Goal: Task Accomplishment & Management: Use online tool/utility

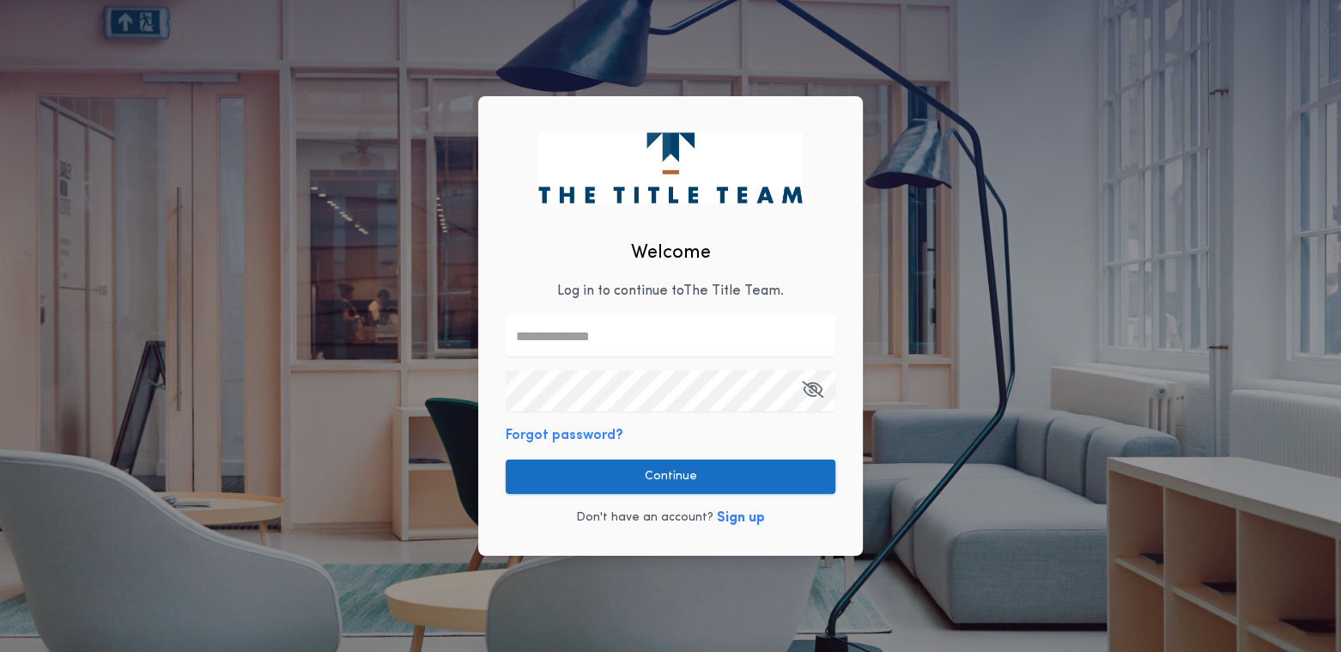
type input "**********"
click at [537, 474] on button "Continue" at bounding box center [671, 476] width 330 height 34
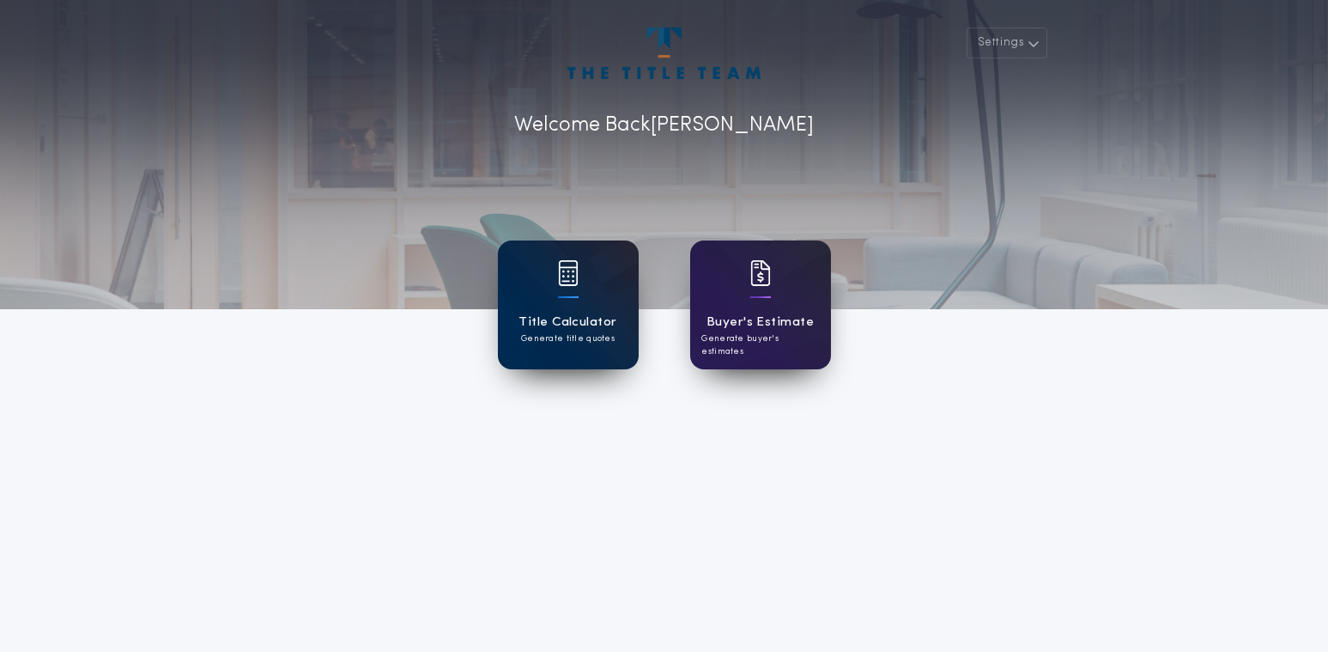
click at [573, 293] on div at bounding box center [568, 284] width 21 height 48
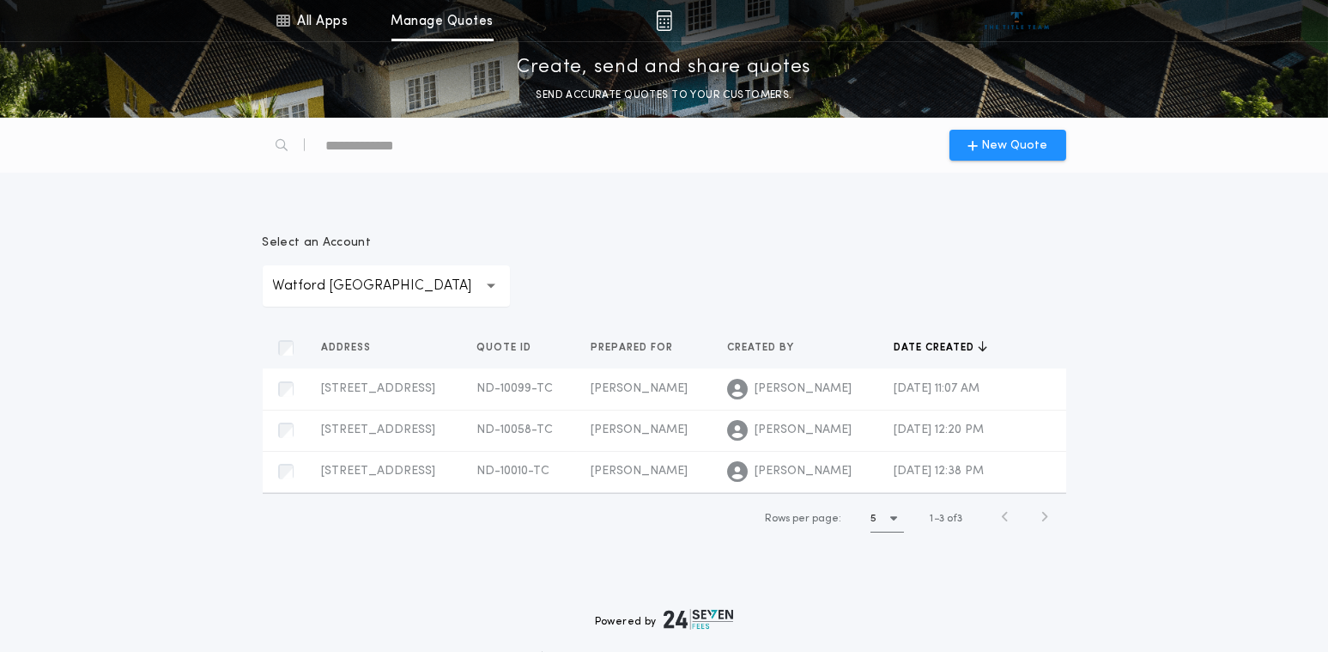
click at [356, 287] on p "Watford [GEOGRAPHIC_DATA]" at bounding box center [386, 286] width 227 height 21
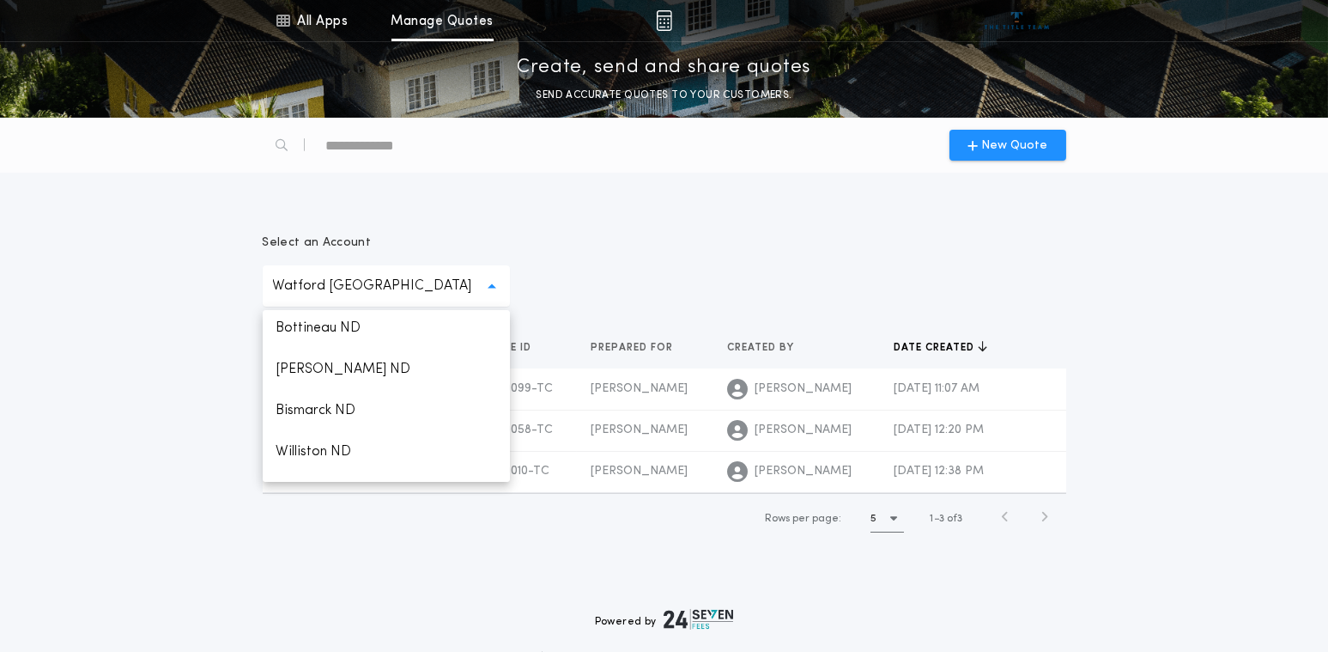
scroll to position [1374, 0]
click at [300, 193] on p "Minot ND" at bounding box center [386, 172] width 247 height 41
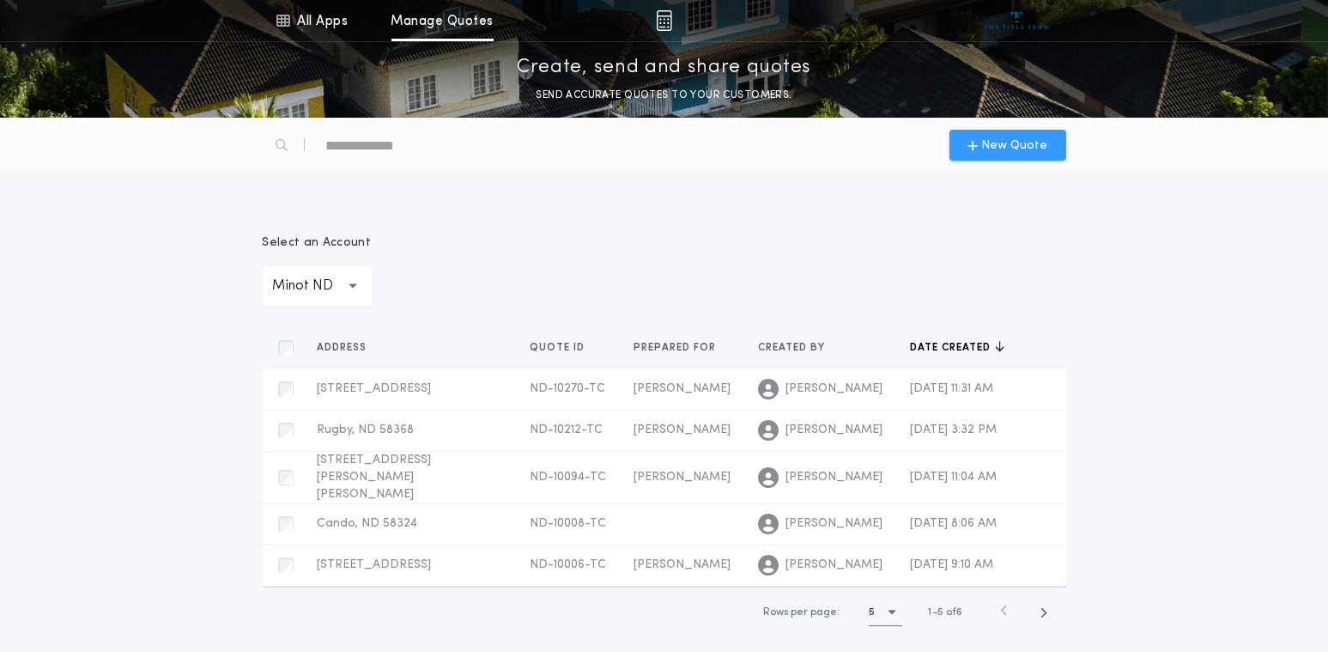
click at [1007, 149] on span "New Quote" at bounding box center [1014, 146] width 66 height 18
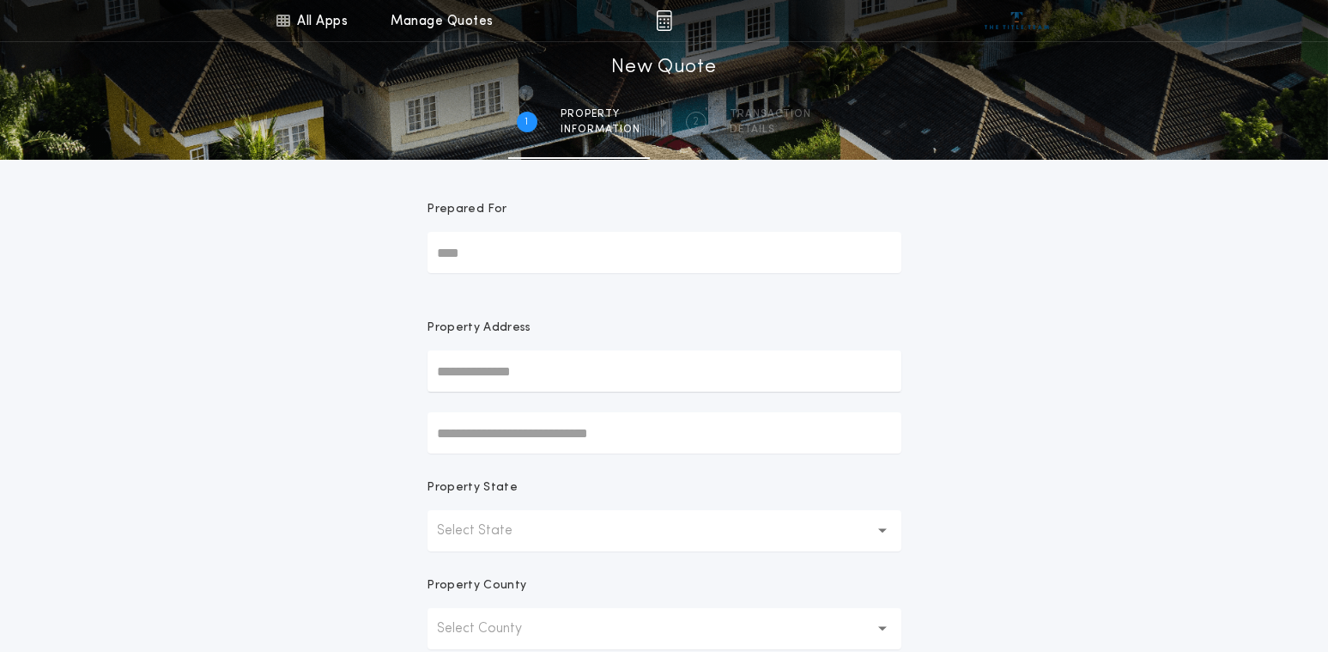
click at [475, 252] on input "Prepared For" at bounding box center [665, 252] width 474 height 41
type input "**********"
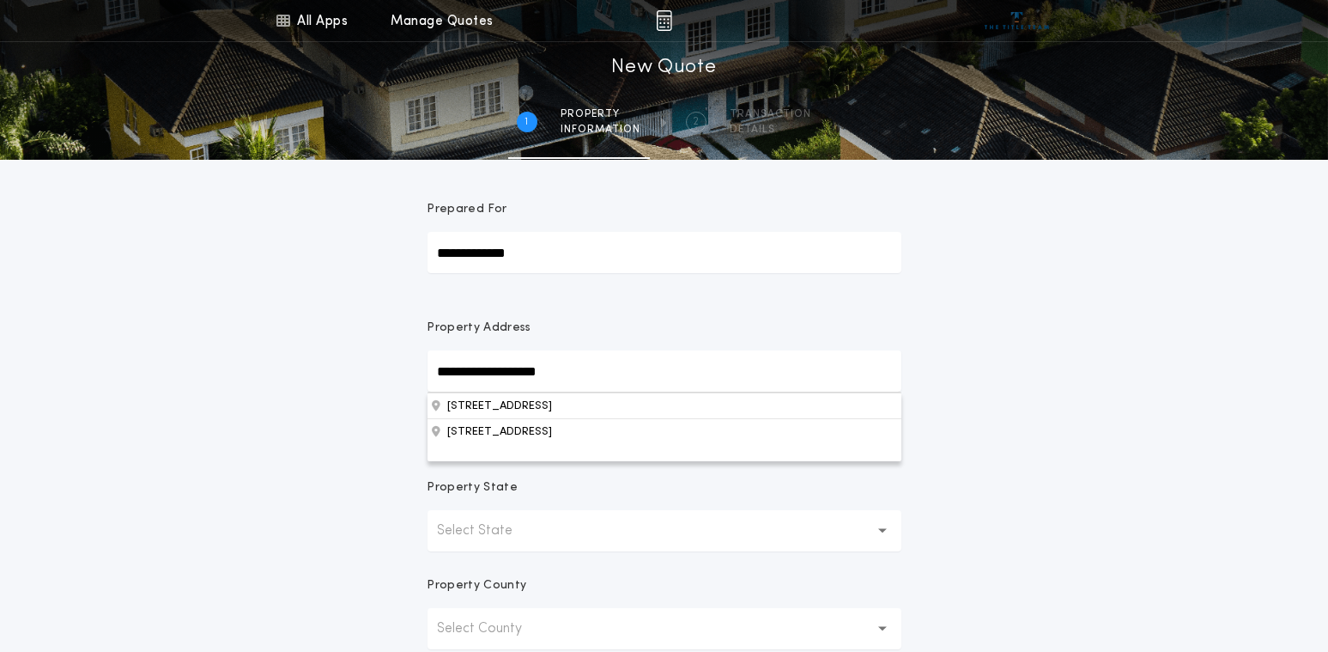
type input "**********"
click at [526, 435] on button "[STREET_ADDRESS]" at bounding box center [665, 431] width 474 height 26
type input "**********"
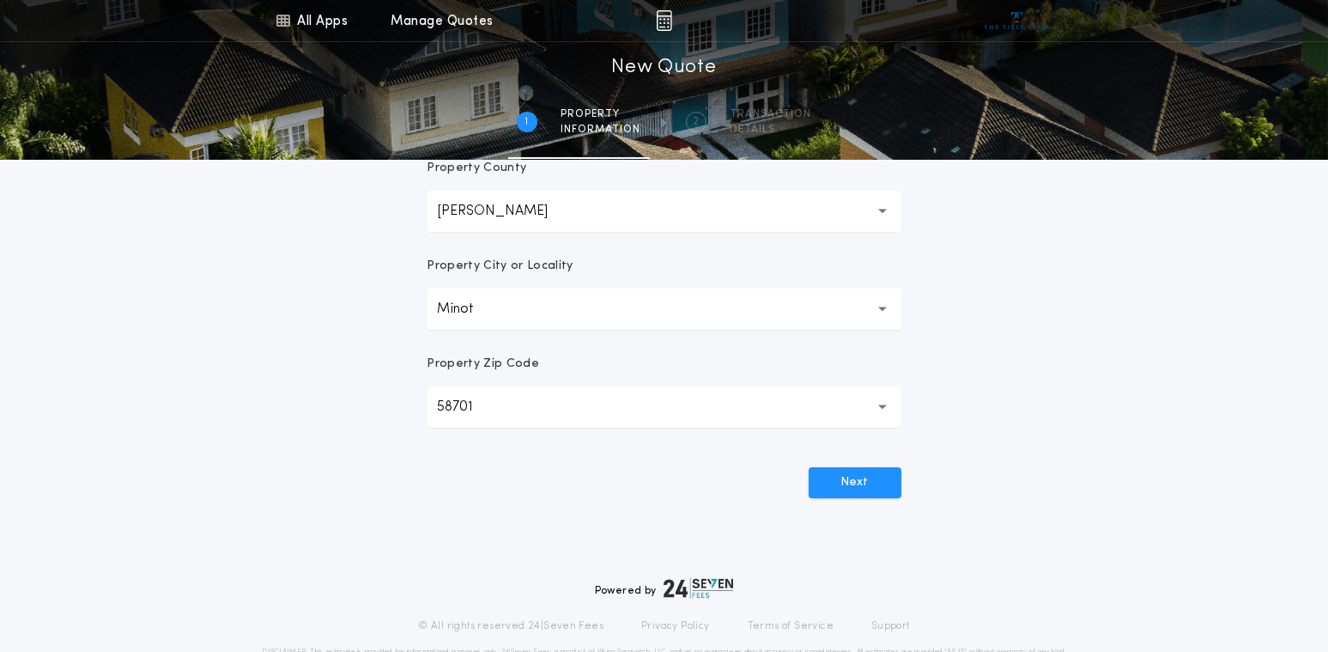
scroll to position [429, 0]
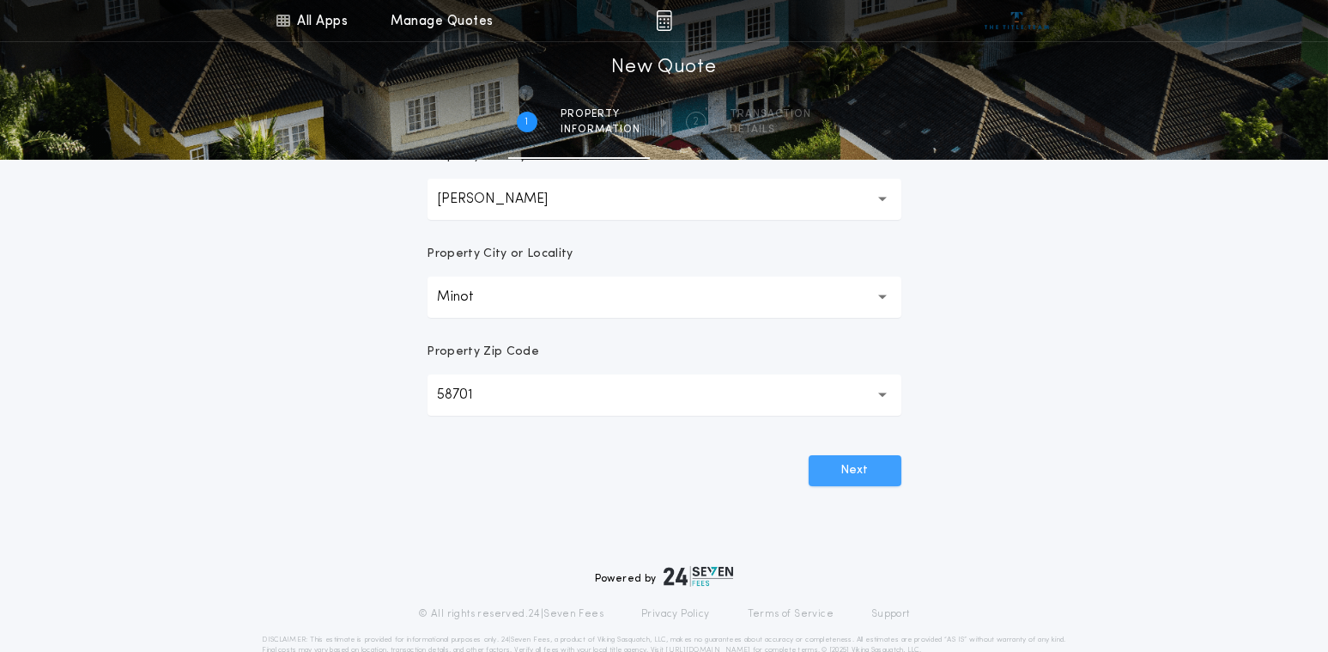
click at [854, 470] on button "Next" at bounding box center [855, 470] width 93 height 31
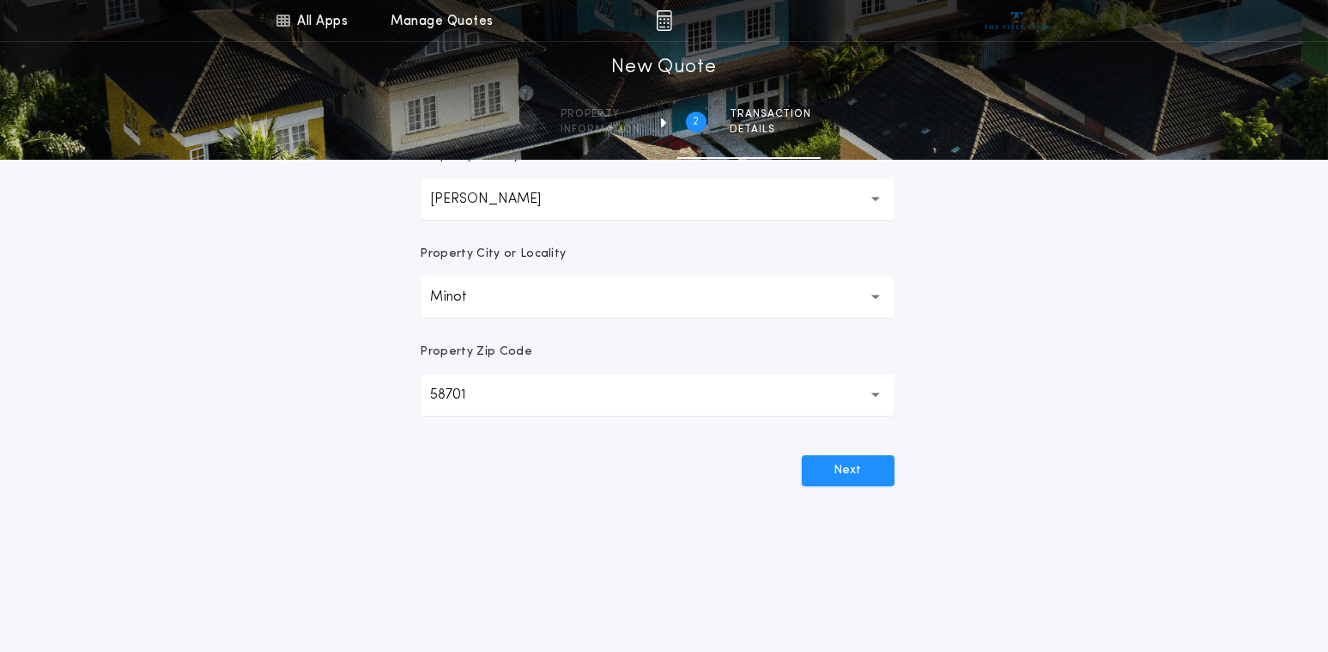
scroll to position [0, 0]
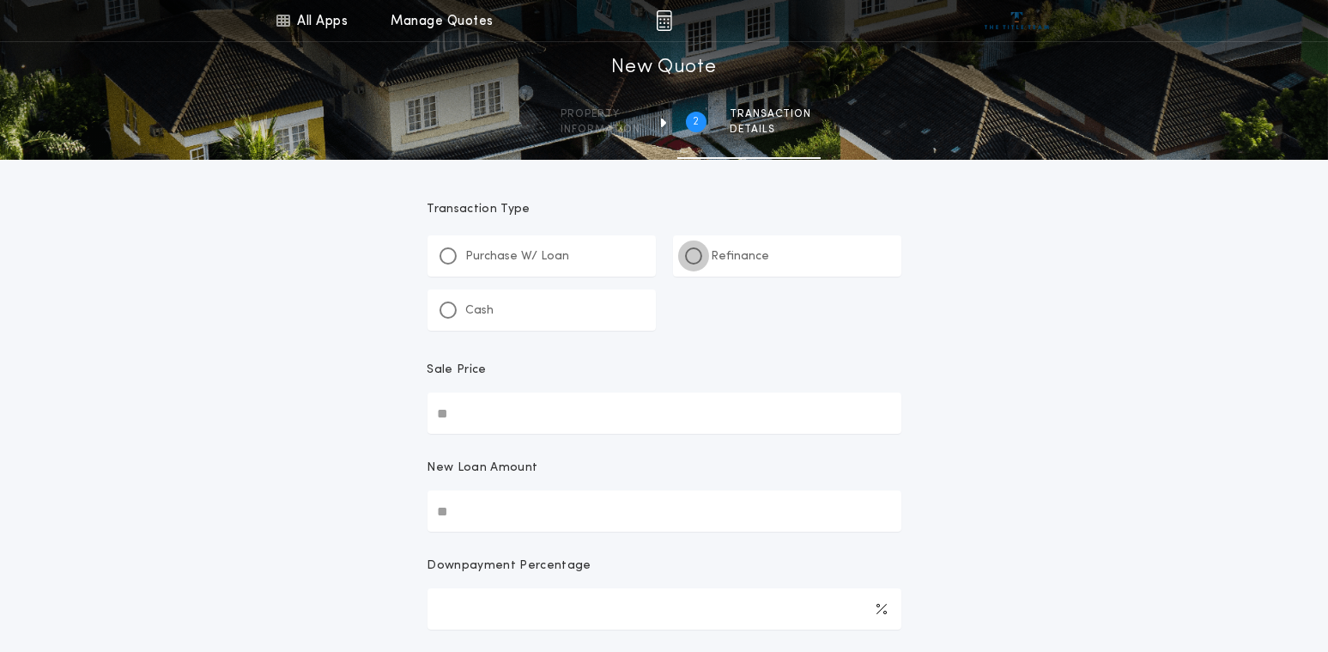
click at [695, 260] on div at bounding box center [693, 255] width 17 height 17
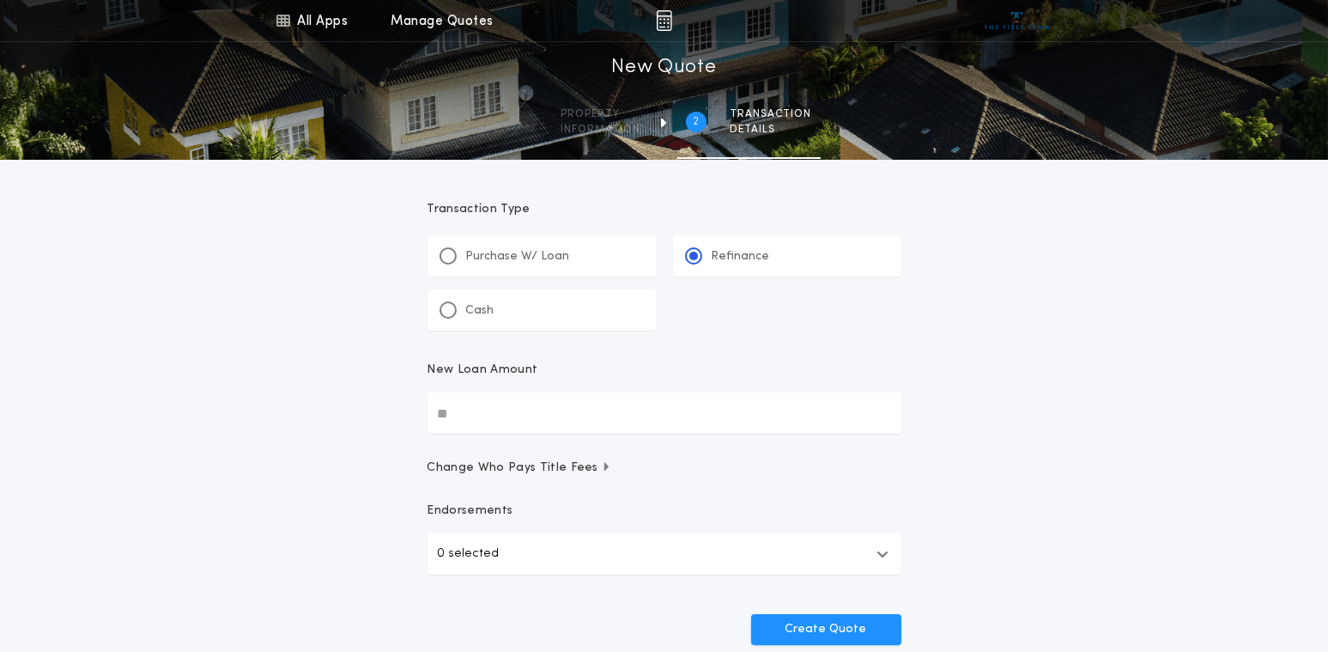
drag, startPoint x: 462, startPoint y: 410, endPoint x: 436, endPoint y: 414, distance: 26.0
click at [436, 414] on input "New Loan Amount" at bounding box center [665, 412] width 474 height 41
type input "********"
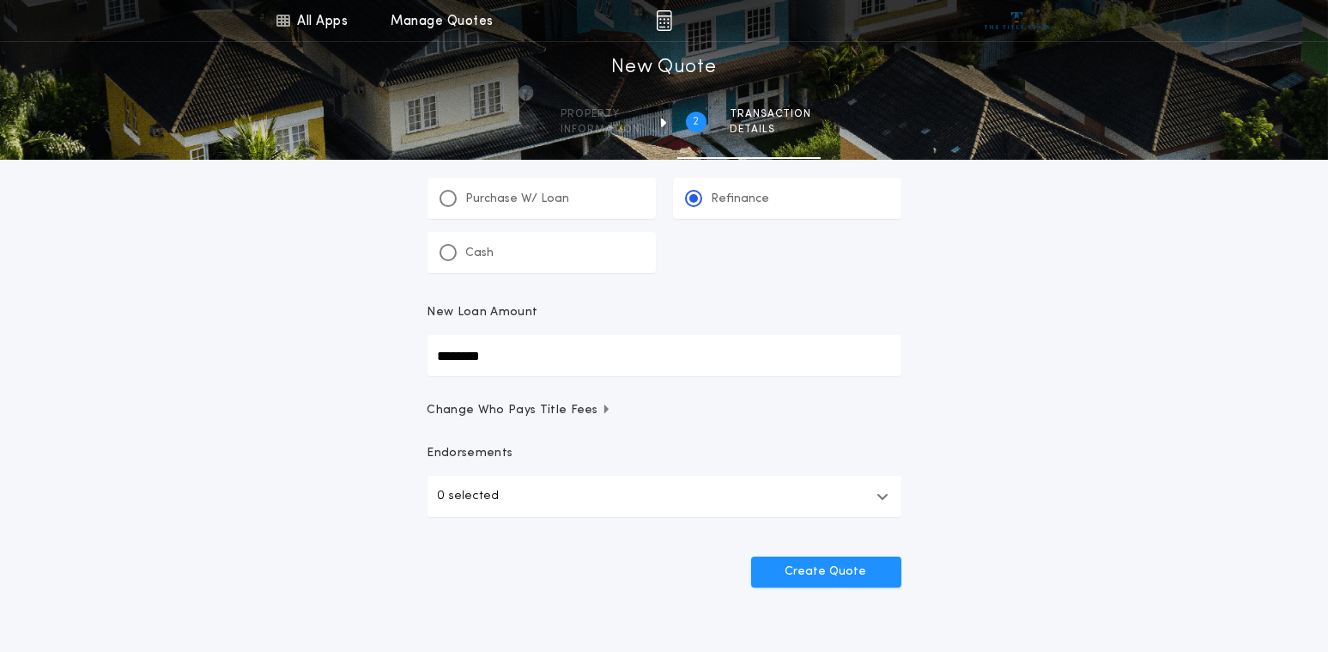
scroll to position [86, 0]
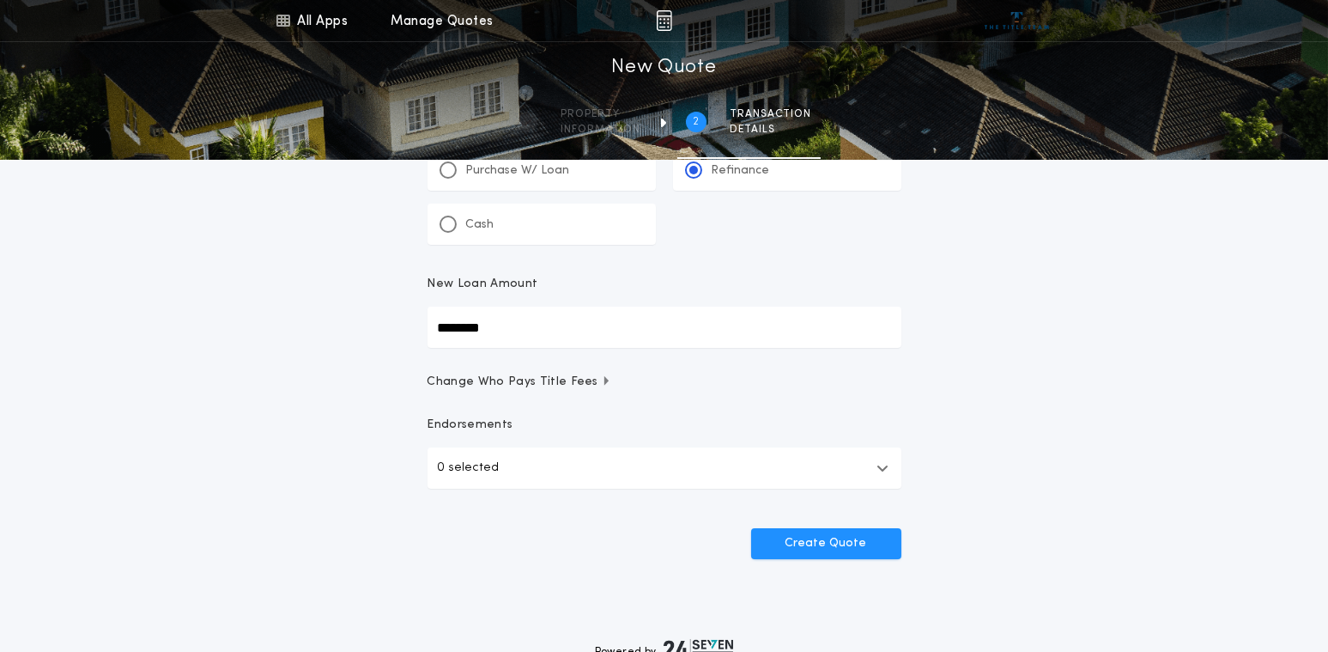
click at [886, 470] on icon "button" at bounding box center [883, 468] width 12 height 14
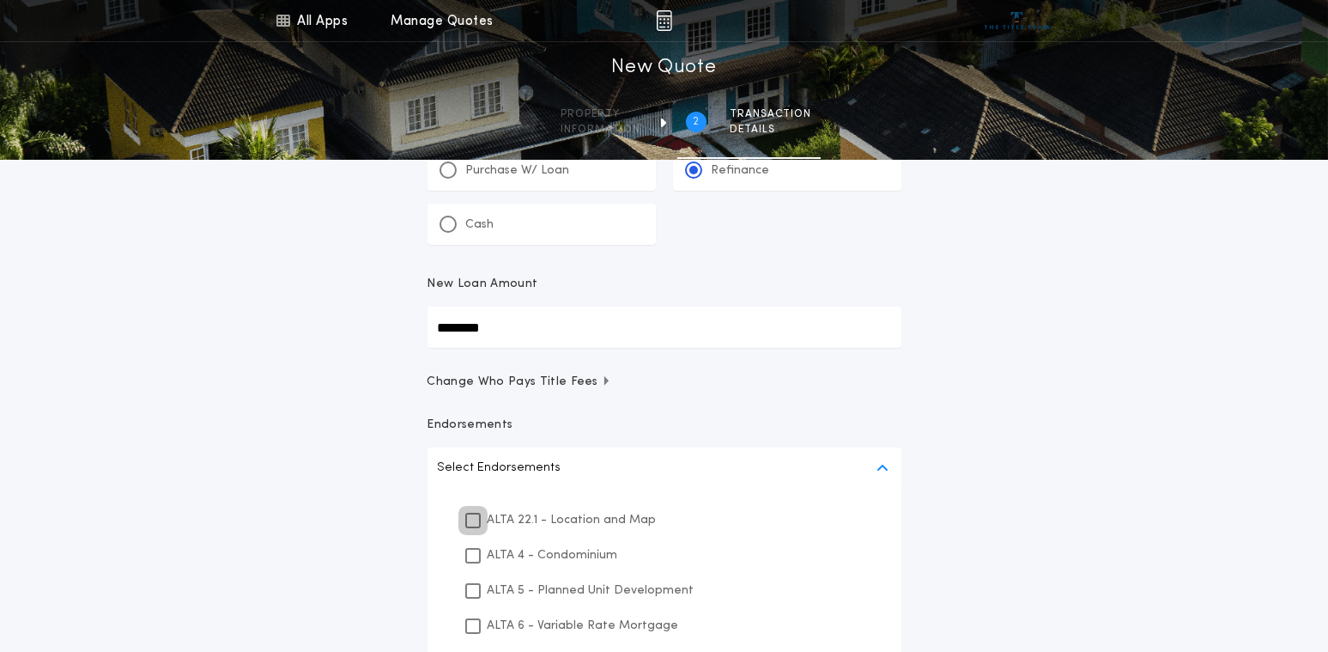
click at [470, 519] on icon at bounding box center [473, 520] width 10 height 12
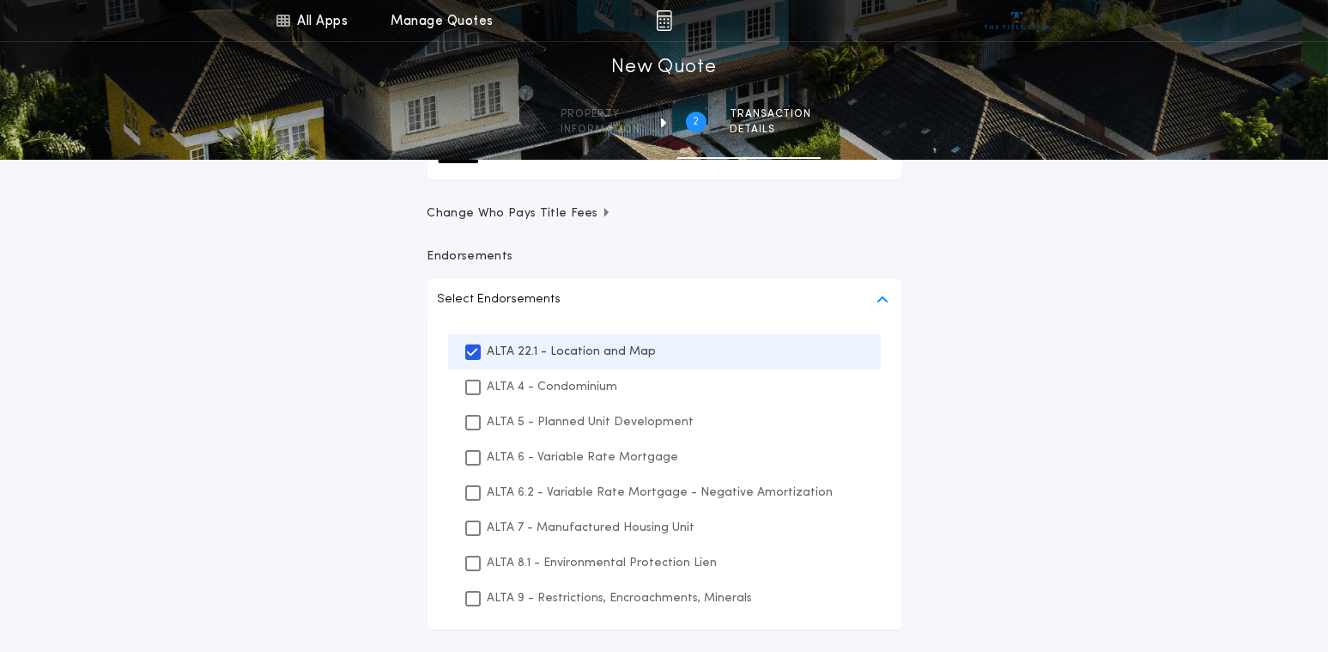
scroll to position [258, 0]
click at [471, 566] on div at bounding box center [472, 559] width 15 height 15
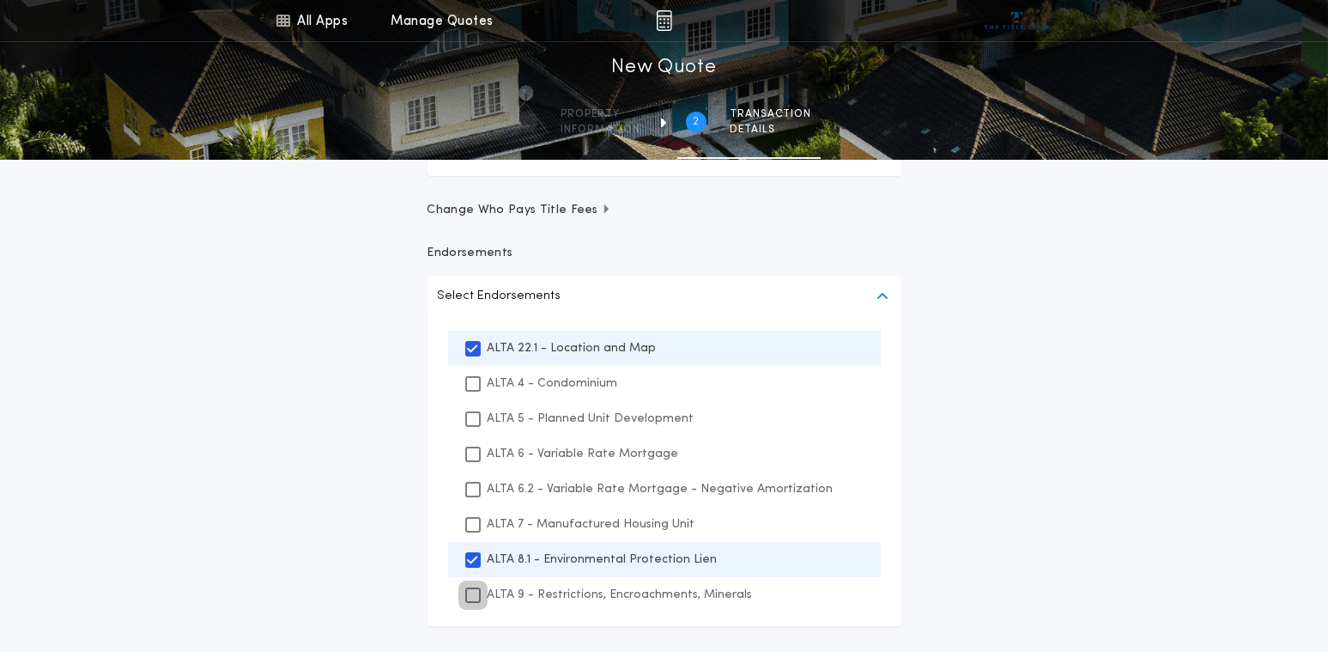
click at [469, 593] on icon at bounding box center [473, 595] width 10 height 12
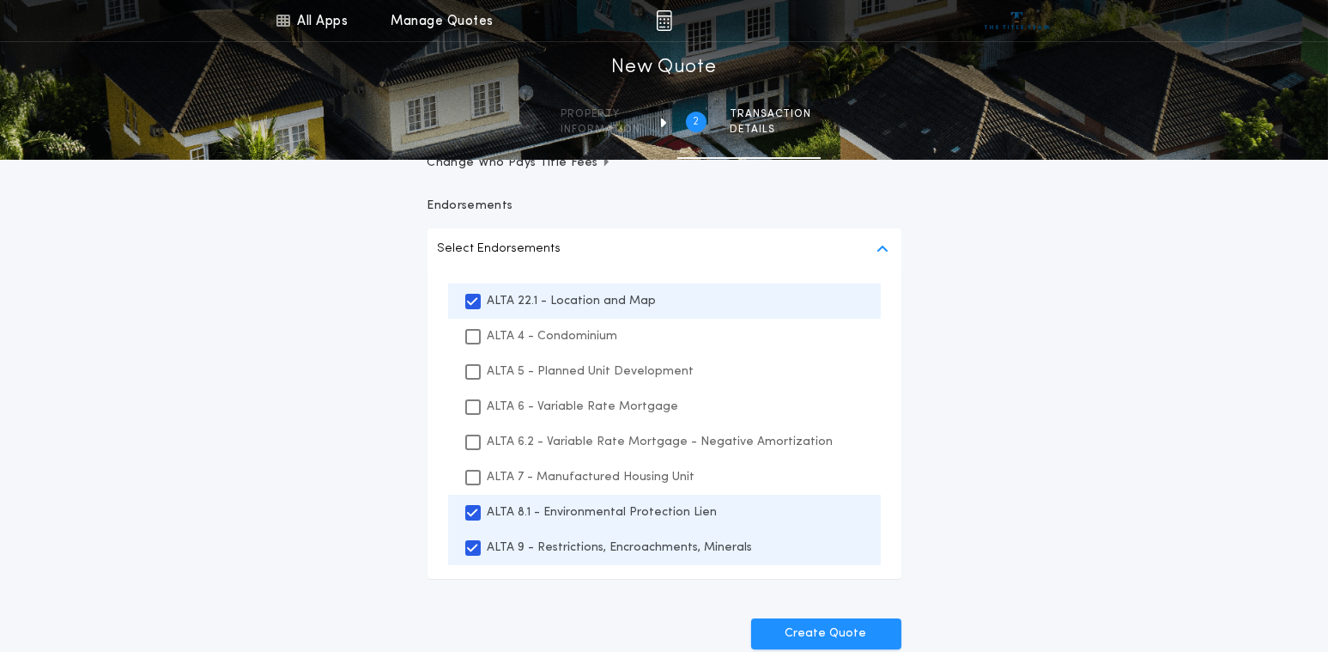
scroll to position [343, 0]
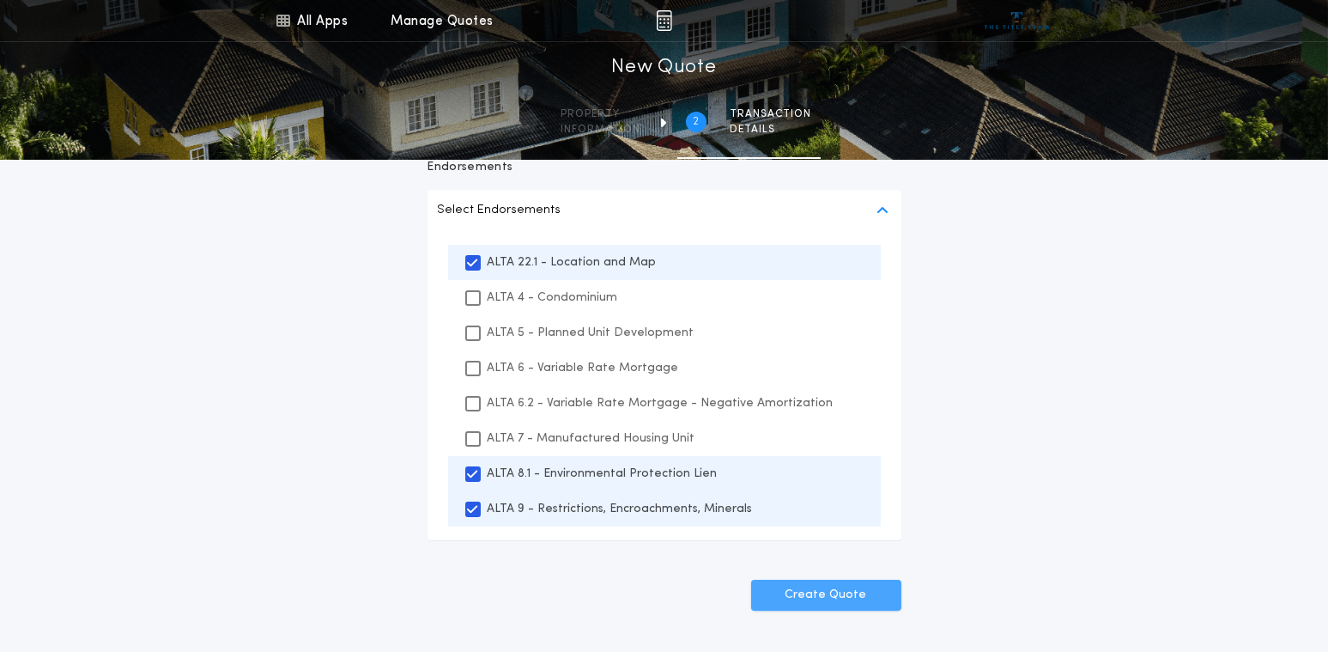
click at [814, 598] on button "Create Quote" at bounding box center [826, 594] width 150 height 31
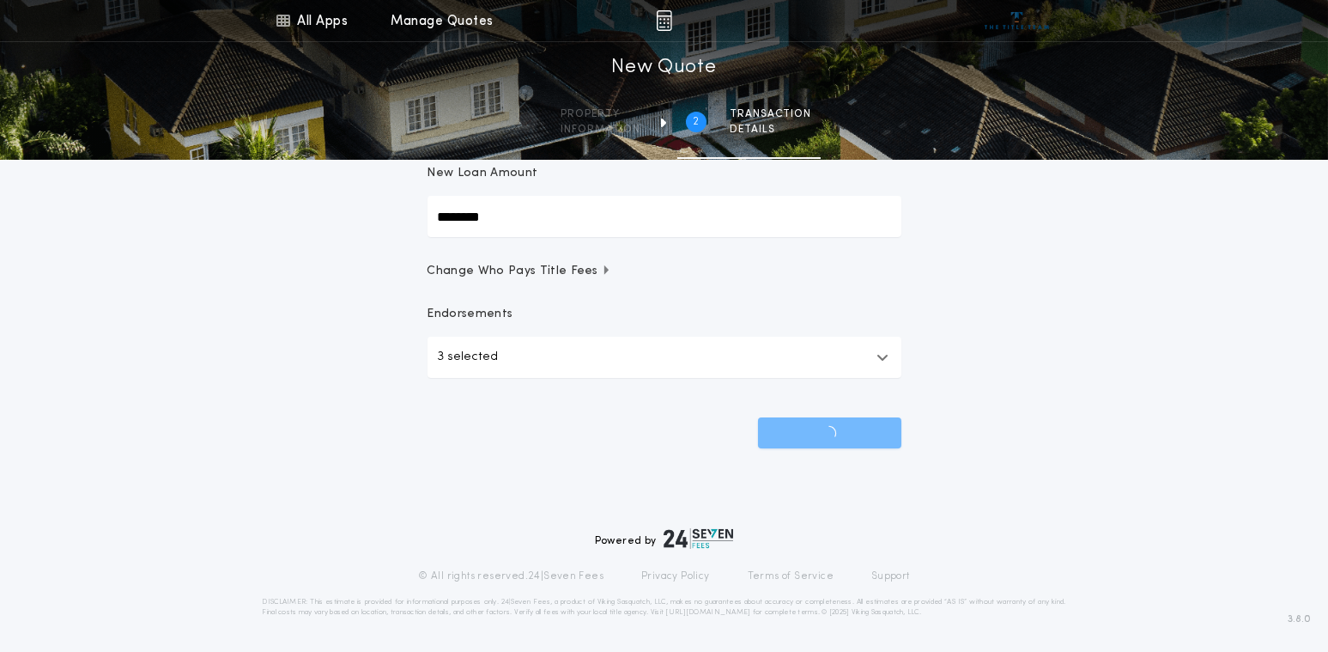
scroll to position [197, 0]
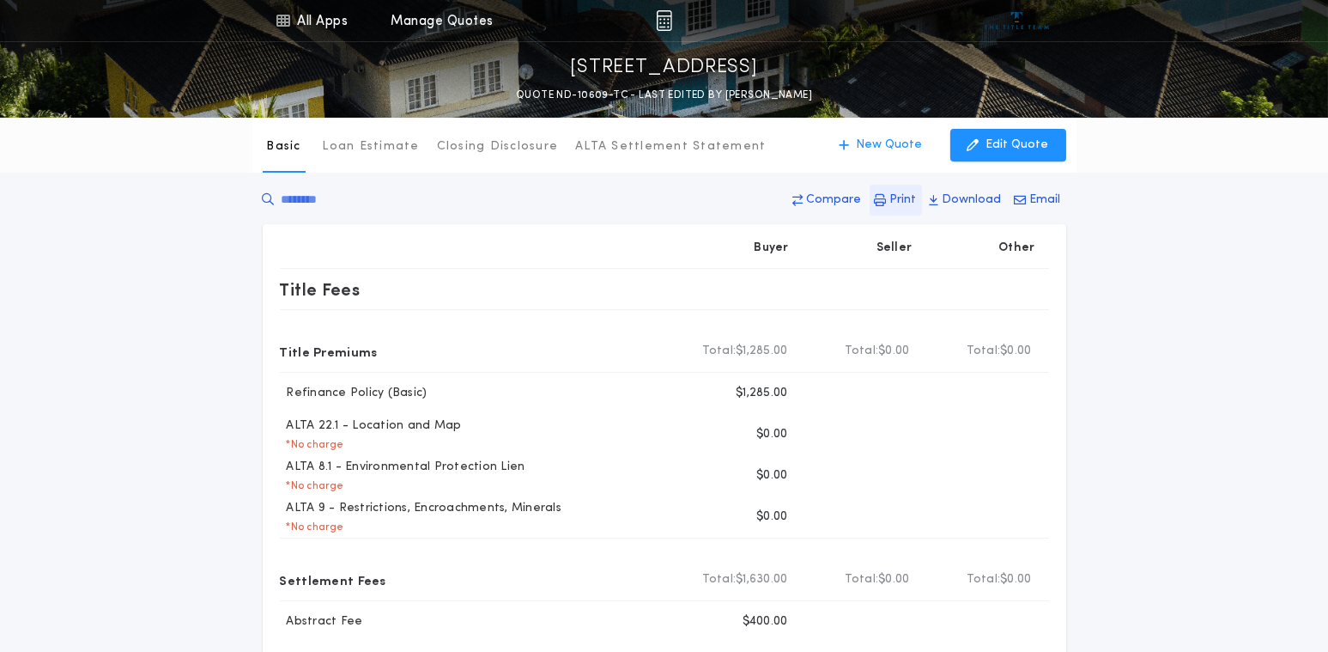
click at [887, 195] on icon "button" at bounding box center [881, 200] width 12 height 12
